Goal: Communication & Community: Answer question/provide support

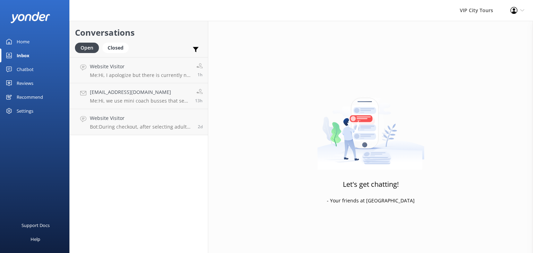
click at [134, 72] on p "Me: Hi, I apologize but there is currently no promotion going on" at bounding box center [140, 75] width 101 height 6
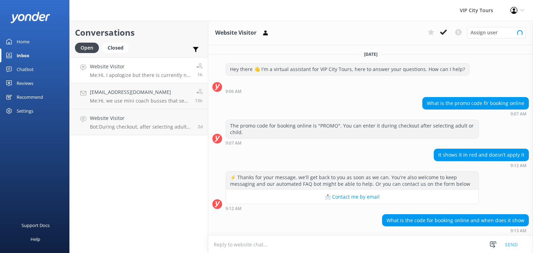
scroll to position [74, 0]
